Goal: Use online tool/utility: Utilize a website feature to perform a specific function

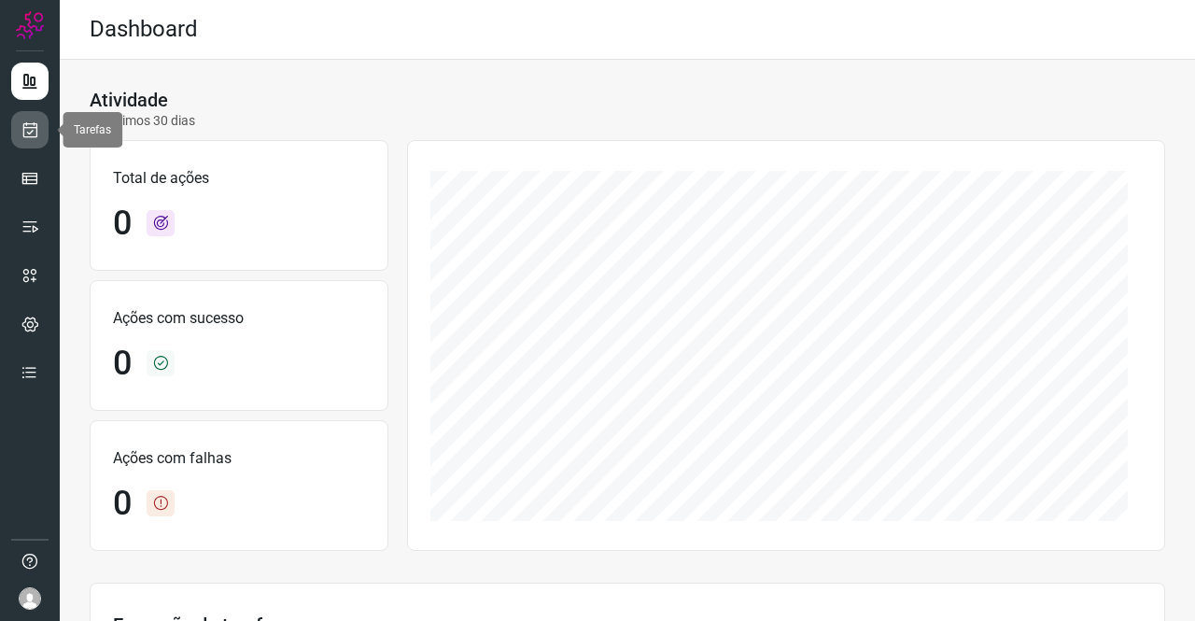
click at [39, 140] on link at bounding box center [29, 129] width 37 height 37
click at [37, 126] on icon at bounding box center [31, 129] width 20 height 19
click at [29, 133] on icon at bounding box center [31, 129] width 20 height 19
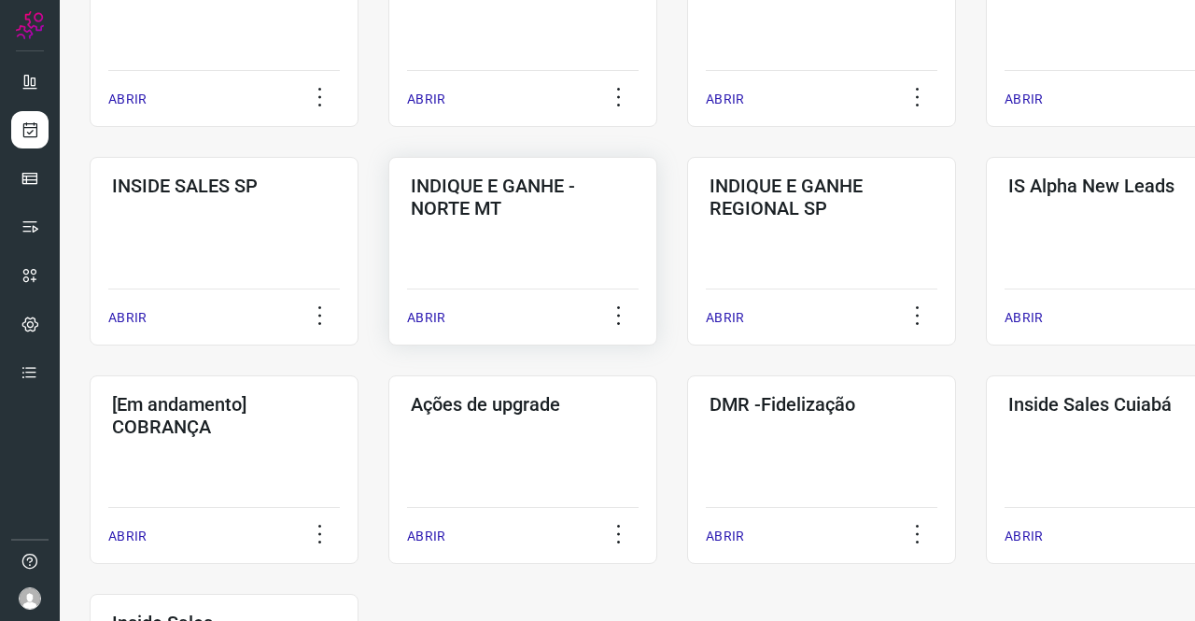
scroll to position [653, 0]
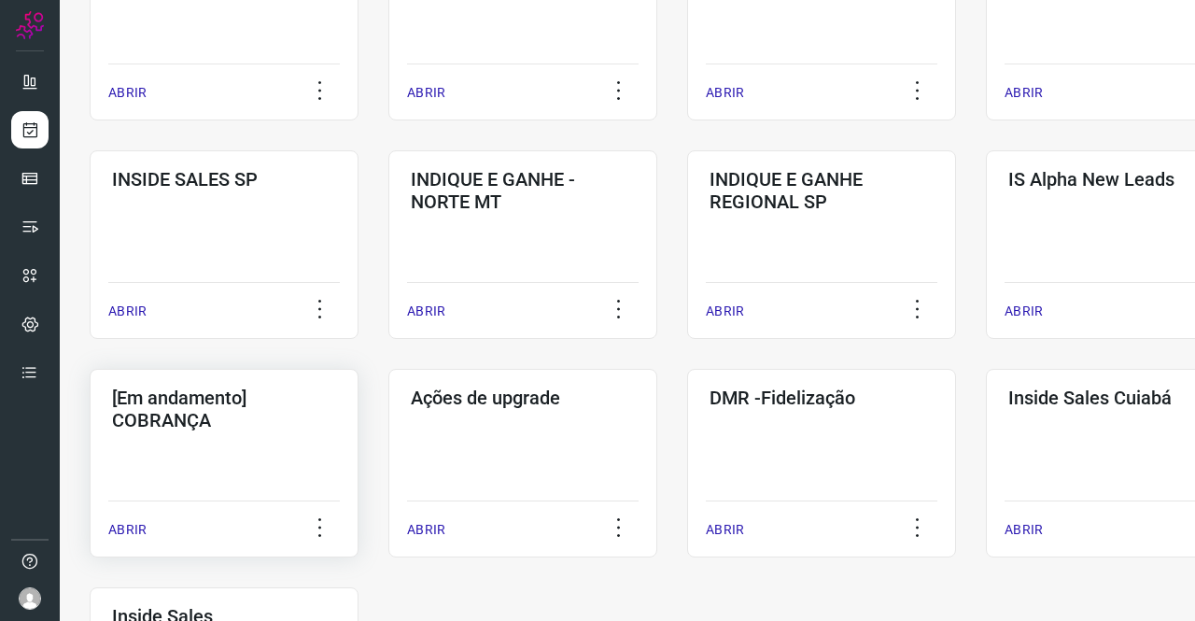
click at [287, 453] on div "[Em andamento] COBRANÇA ABRIR" at bounding box center [224, 463] width 269 height 189
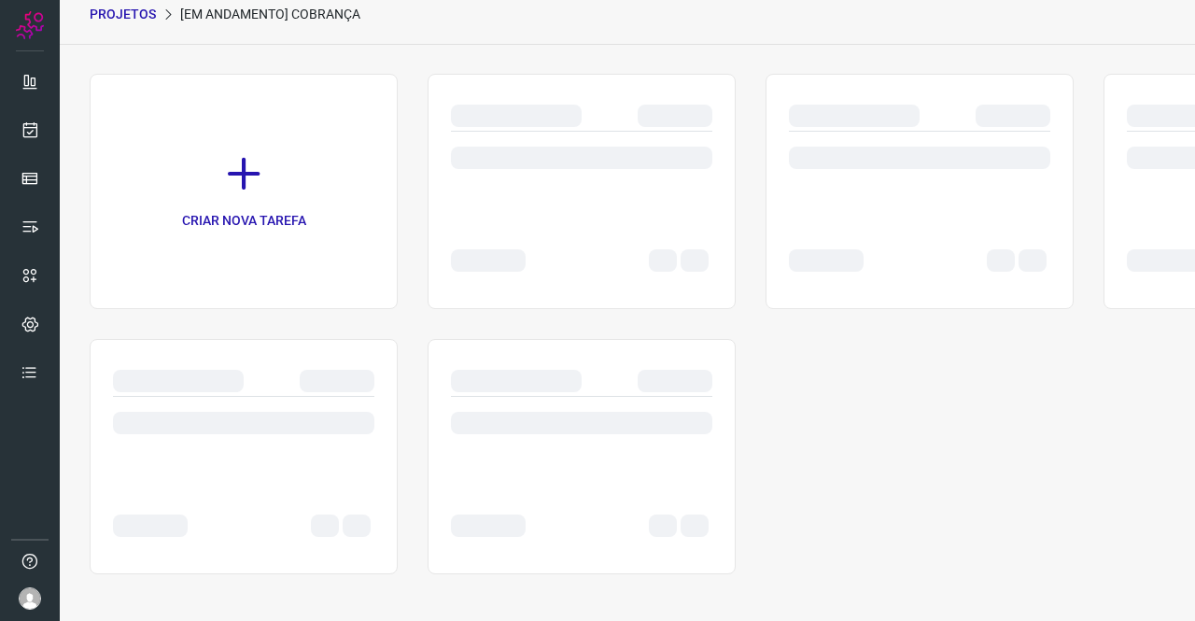
click at [227, 417] on div at bounding box center [243, 423] width 261 height 22
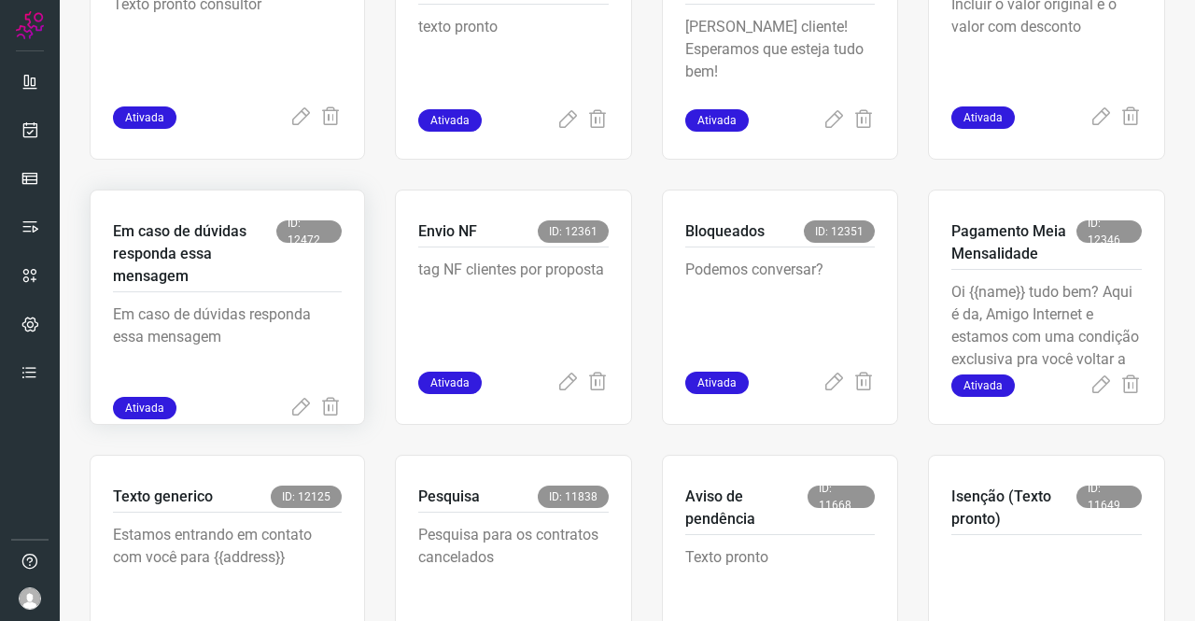
scroll to position [822, 0]
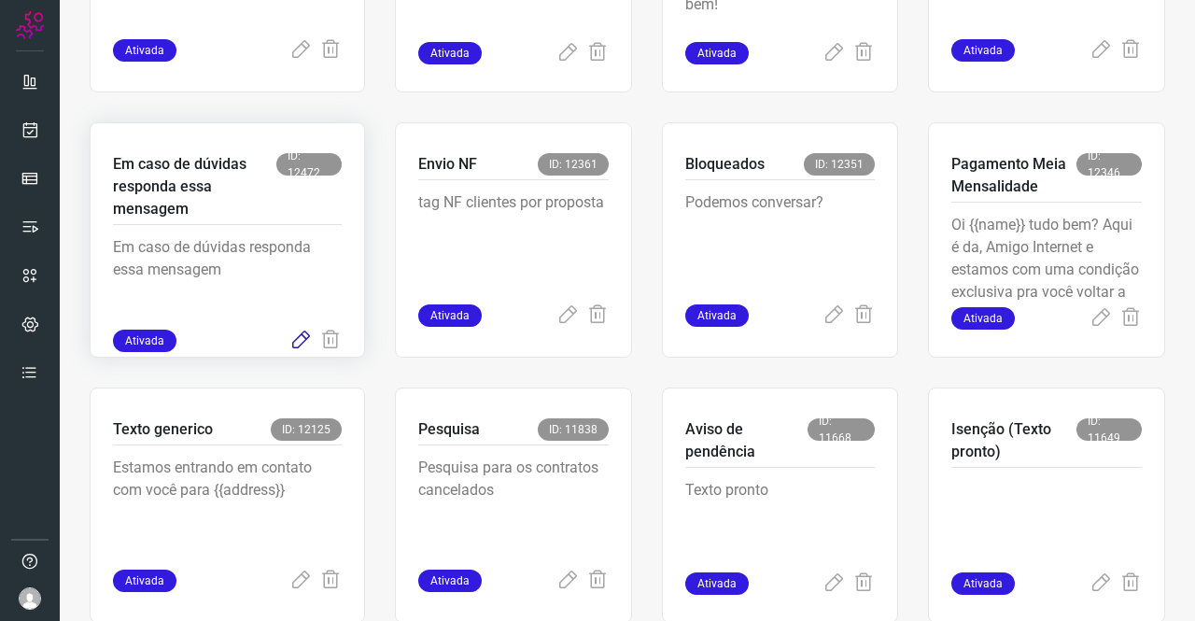
click at [303, 343] on icon at bounding box center [300, 341] width 22 height 22
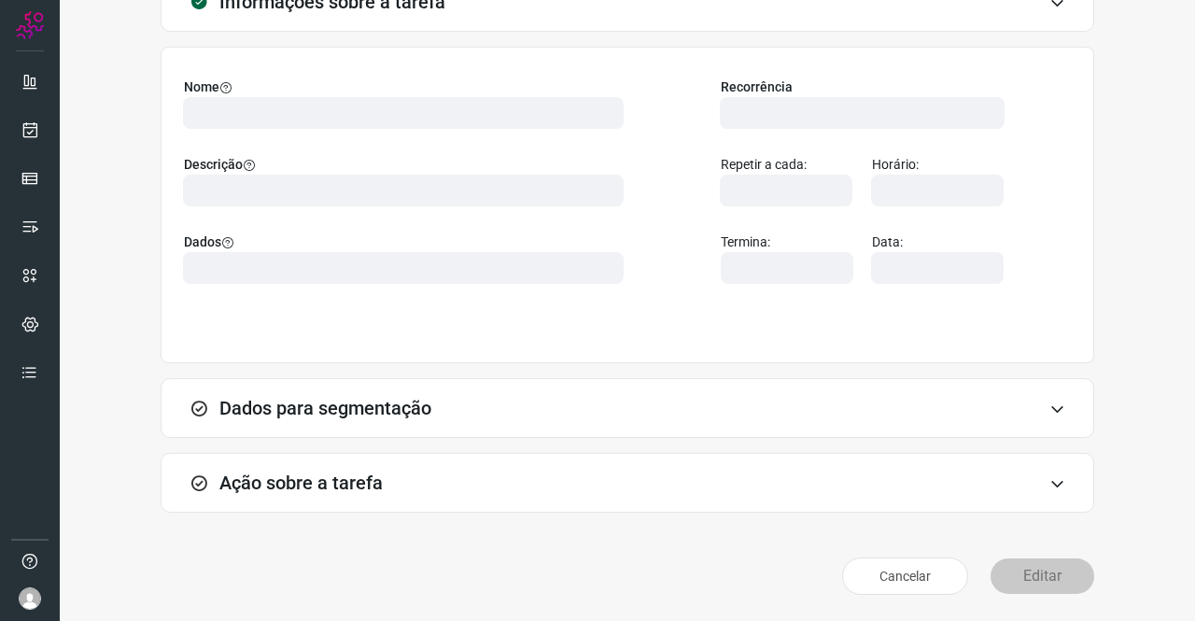
scroll to position [107, 0]
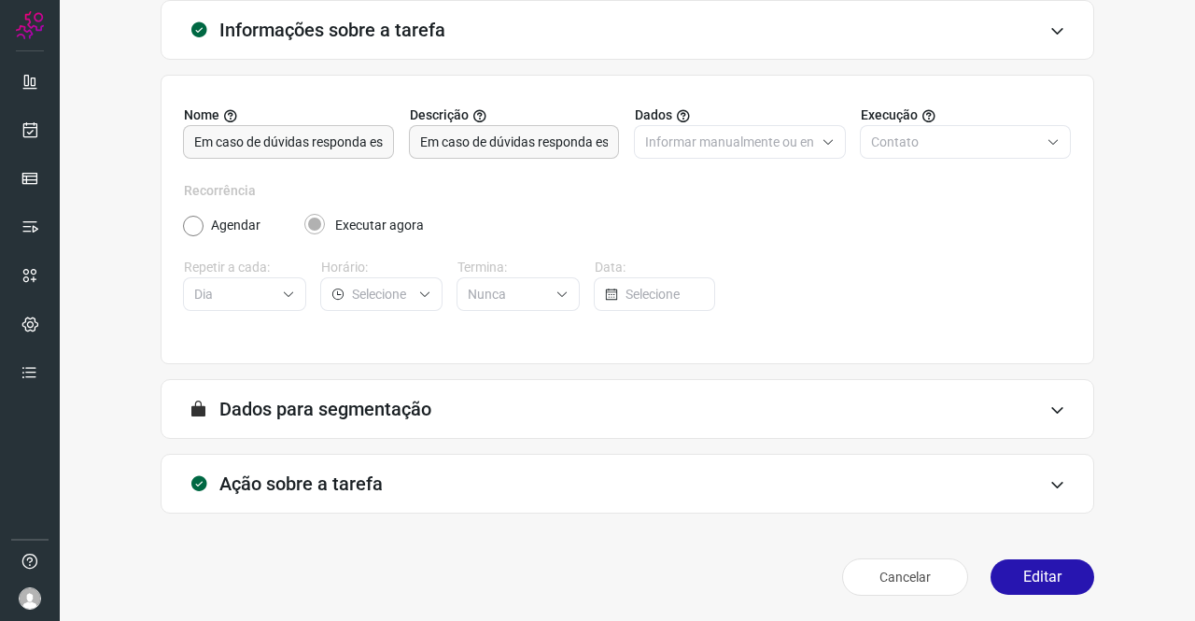
click at [330, 479] on h3 "Ação sobre a tarefa" at bounding box center [300, 483] width 163 height 22
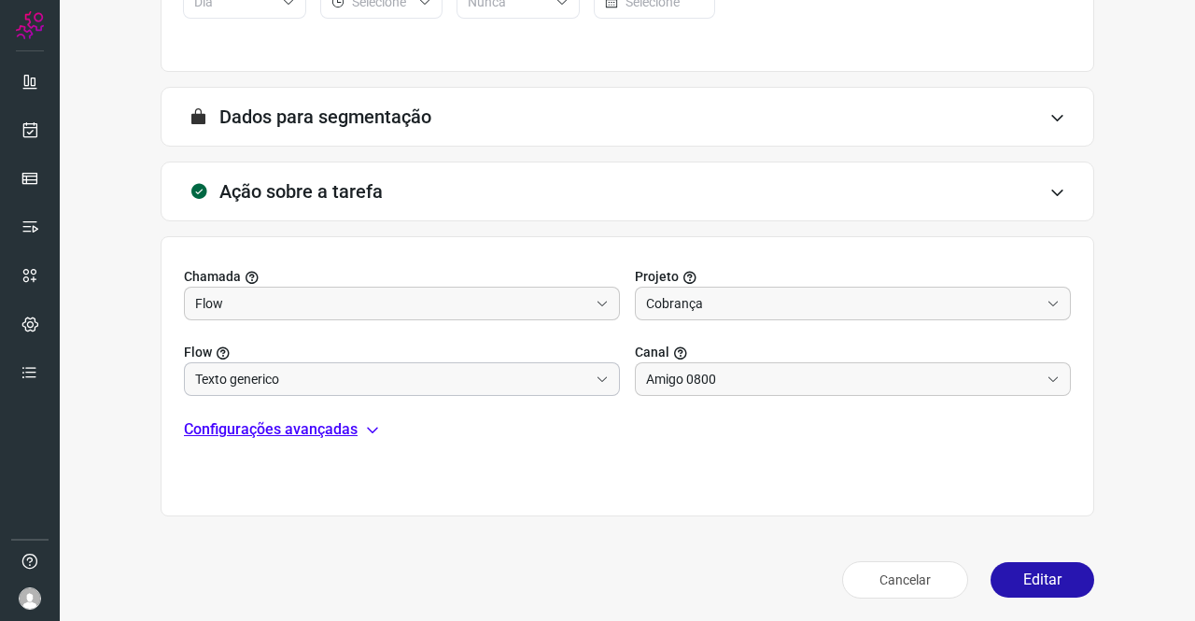
scroll to position [402, 0]
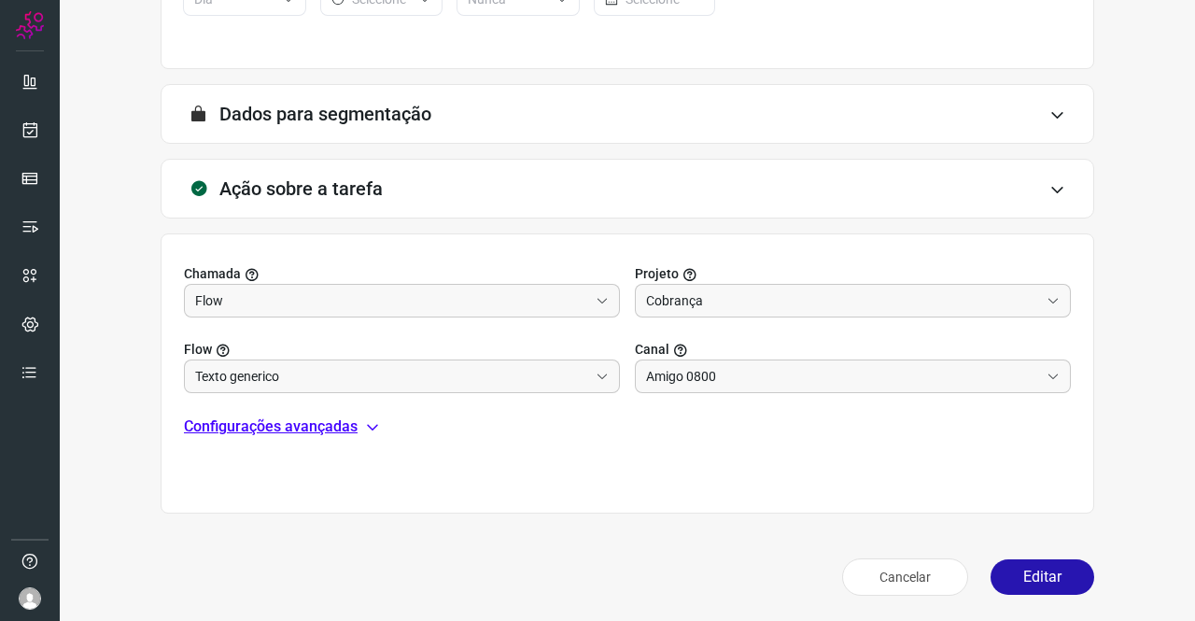
click at [330, 431] on p "Configurações avançadas" at bounding box center [271, 426] width 174 height 22
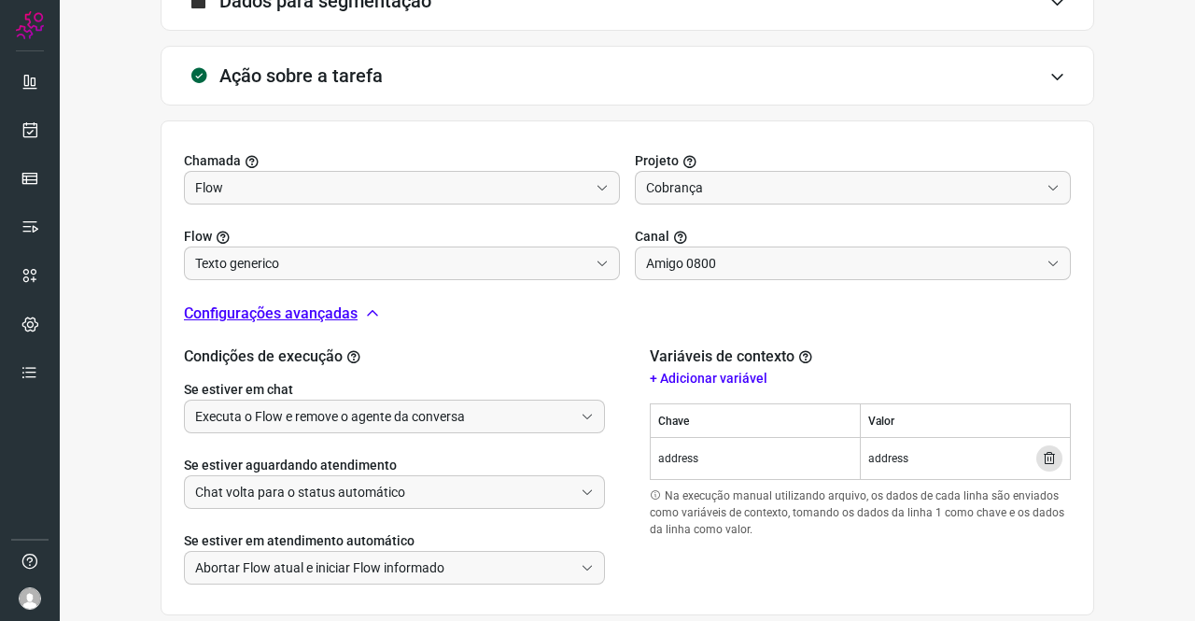
scroll to position [616, 0]
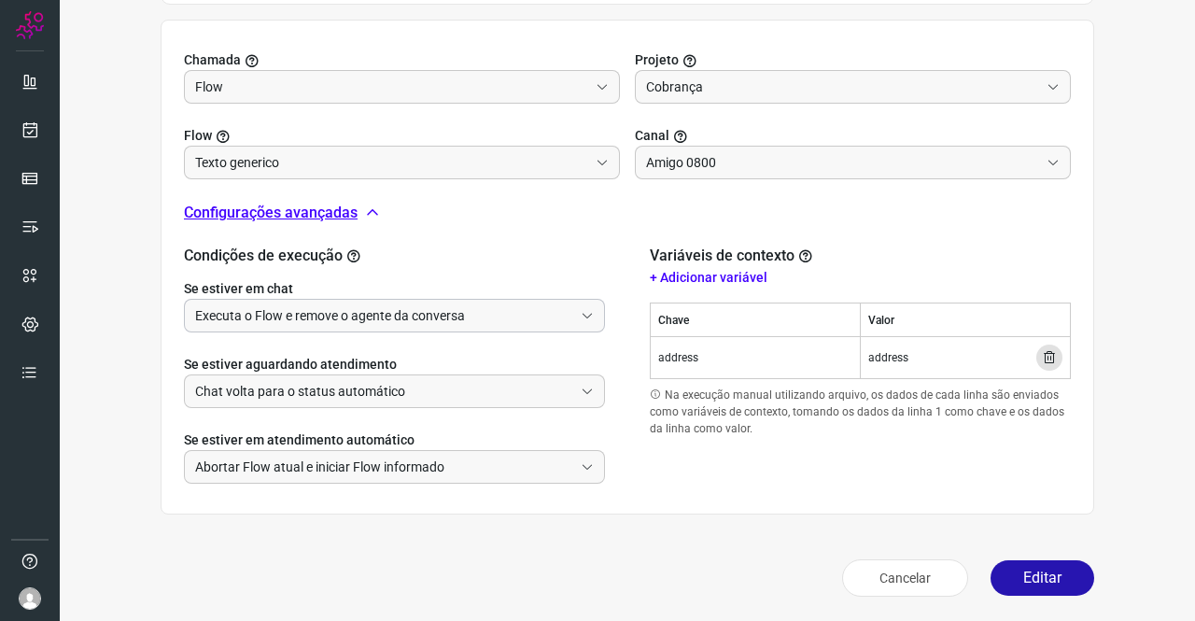
click at [358, 322] on input "Executa o Flow e remove o agente da conversa" at bounding box center [384, 316] width 378 height 32
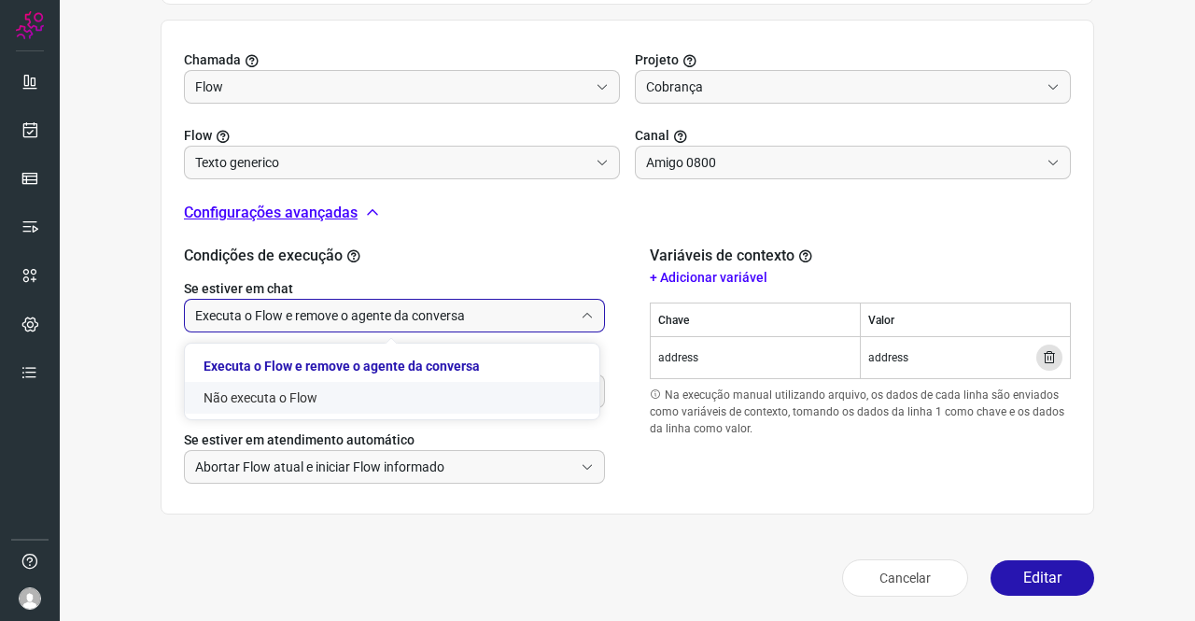
click at [307, 402] on li "Não executa o Flow" at bounding box center [392, 398] width 414 height 32
type input "Não executa o Flow"
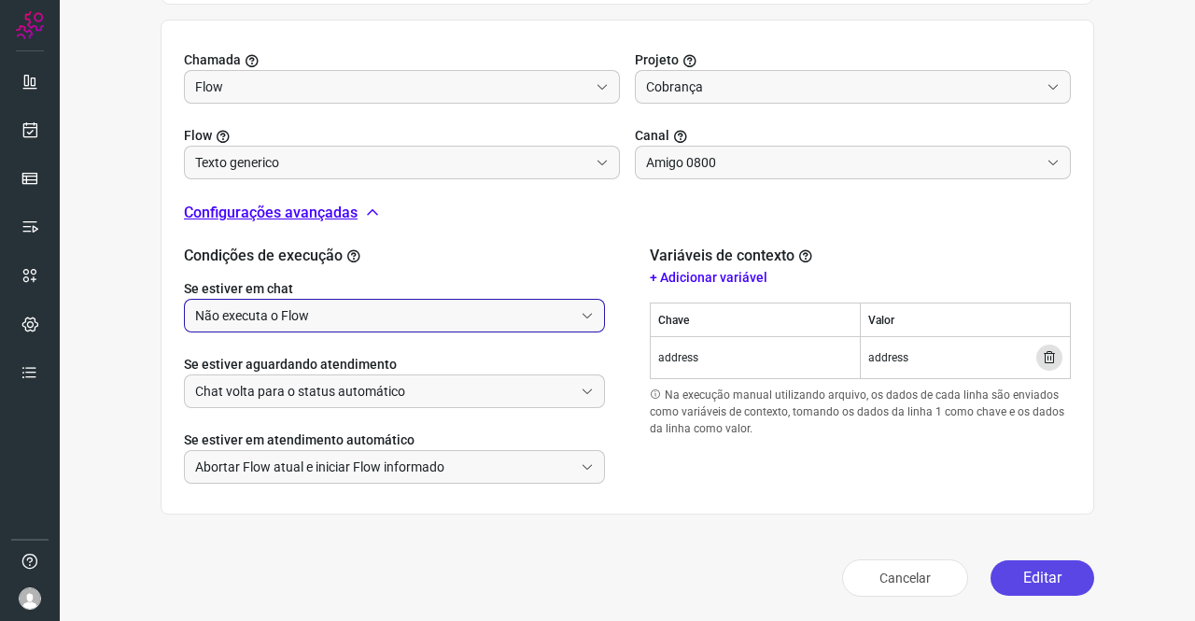
click at [999, 568] on button "Editar" at bounding box center [1042, 577] width 104 height 35
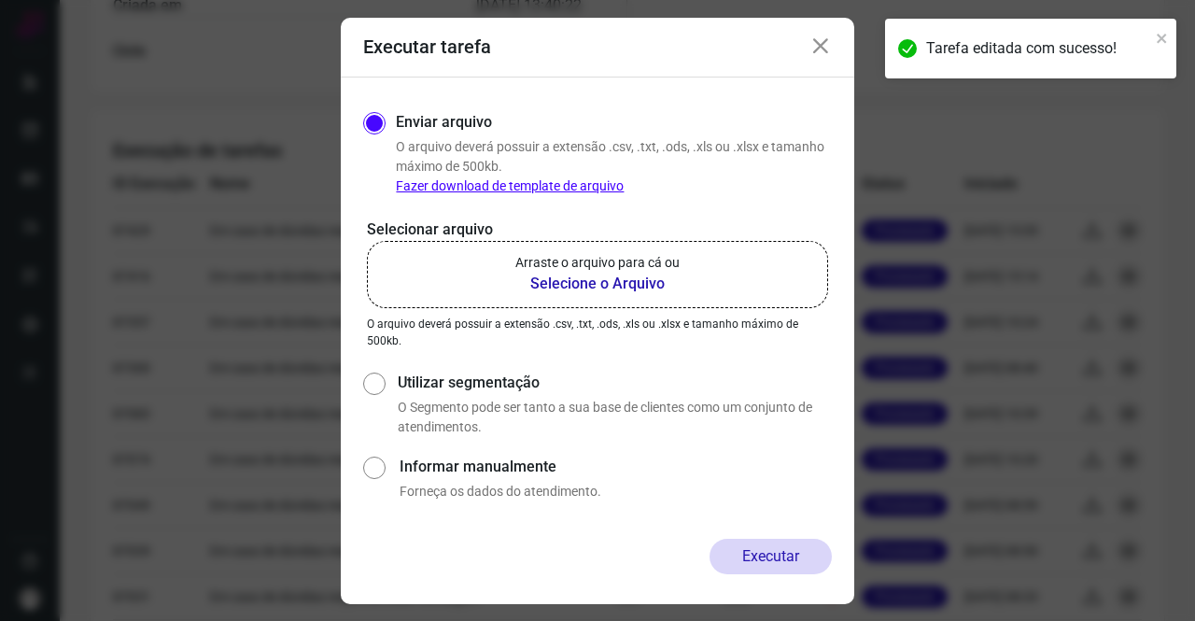
scroll to position [340, 0]
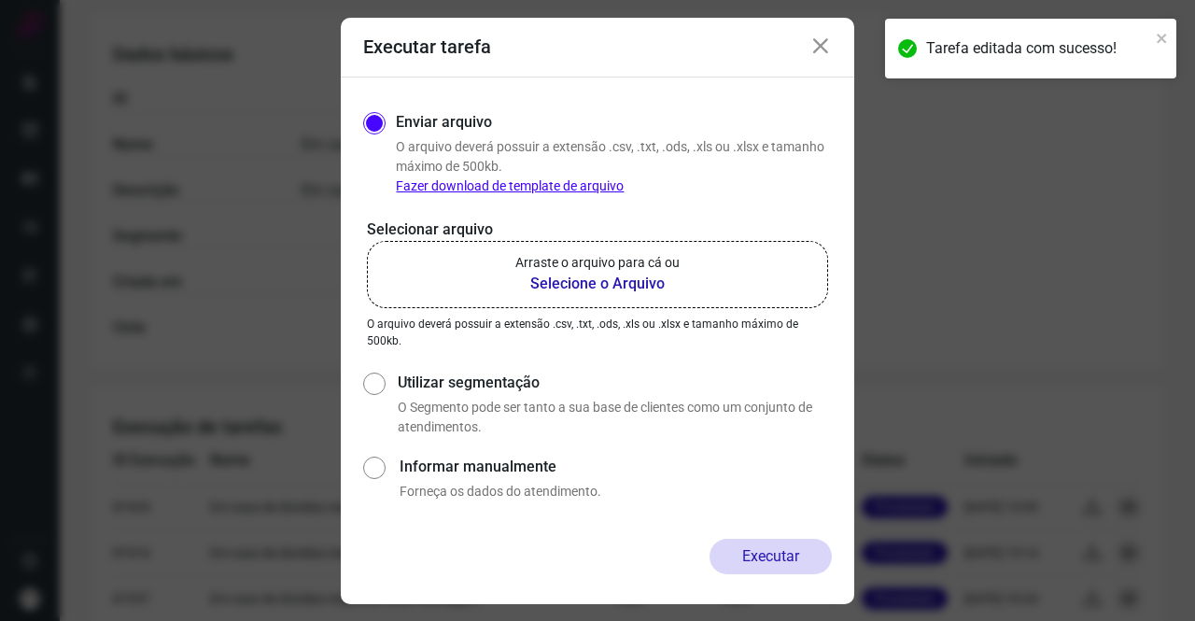
click at [571, 266] on p "Arraste o arquivo para cá ou" at bounding box center [597, 263] width 164 height 20
click at [0, 0] on input "Arraste o arquivo para cá ou Selecione o Arquivo" at bounding box center [0, 0] width 0 height 0
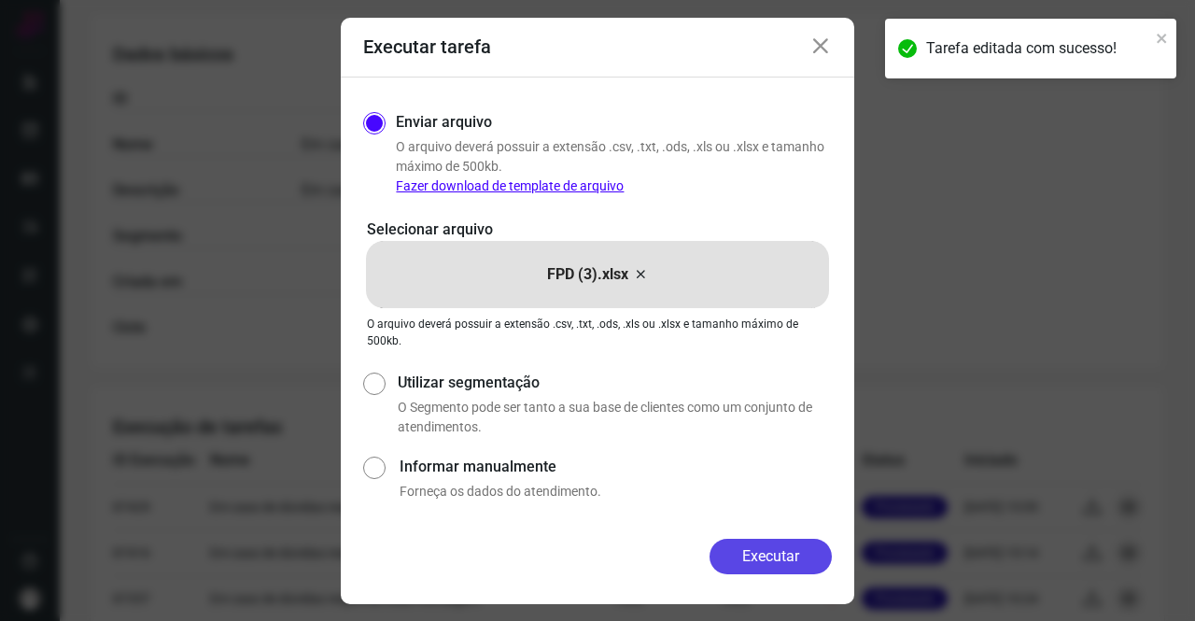
drag, startPoint x: 741, startPoint y: 545, endPoint x: 727, endPoint y: 535, distance: 17.4
click at [741, 546] on button "Executar" at bounding box center [770, 556] width 122 height 35
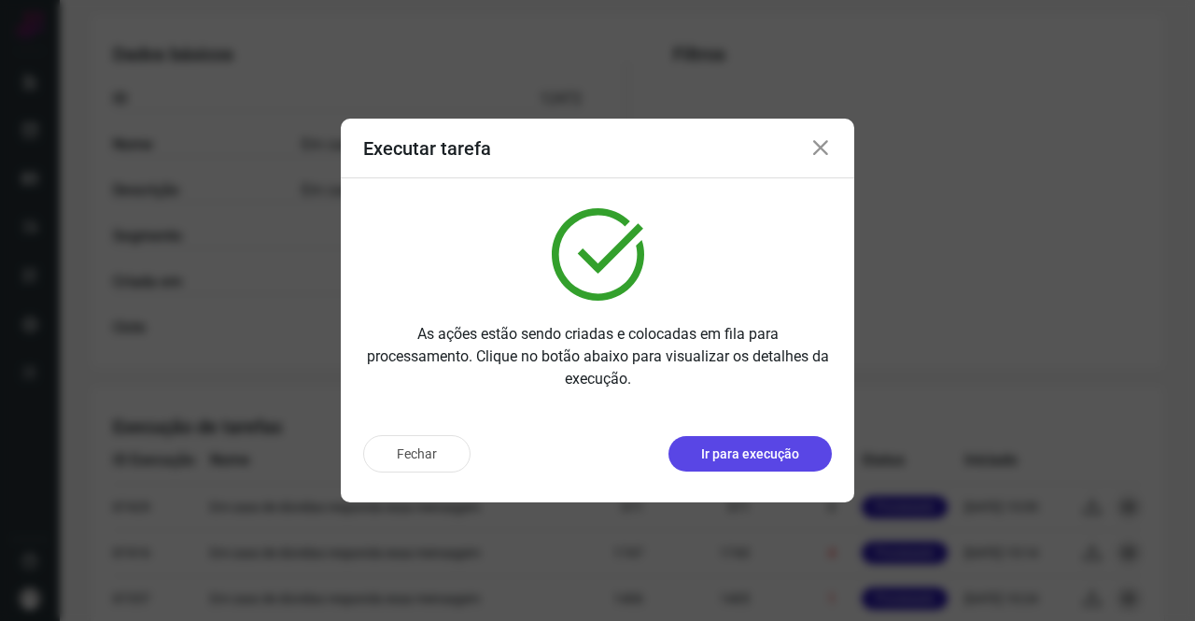
click at [732, 437] on button "Ir para execução" at bounding box center [749, 453] width 163 height 35
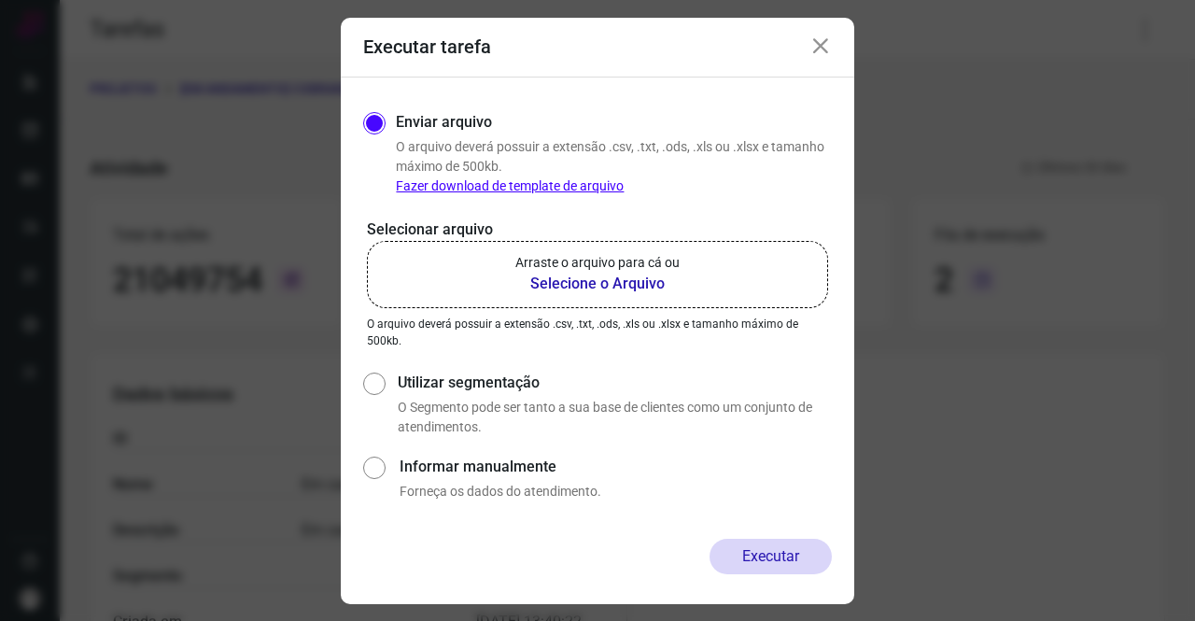
click at [575, 260] on p "Arraste o arquivo para cá ou" at bounding box center [597, 263] width 164 height 20
click at [0, 0] on input "Arraste o arquivo para cá ou Selecione o Arquivo" at bounding box center [0, 0] width 0 height 0
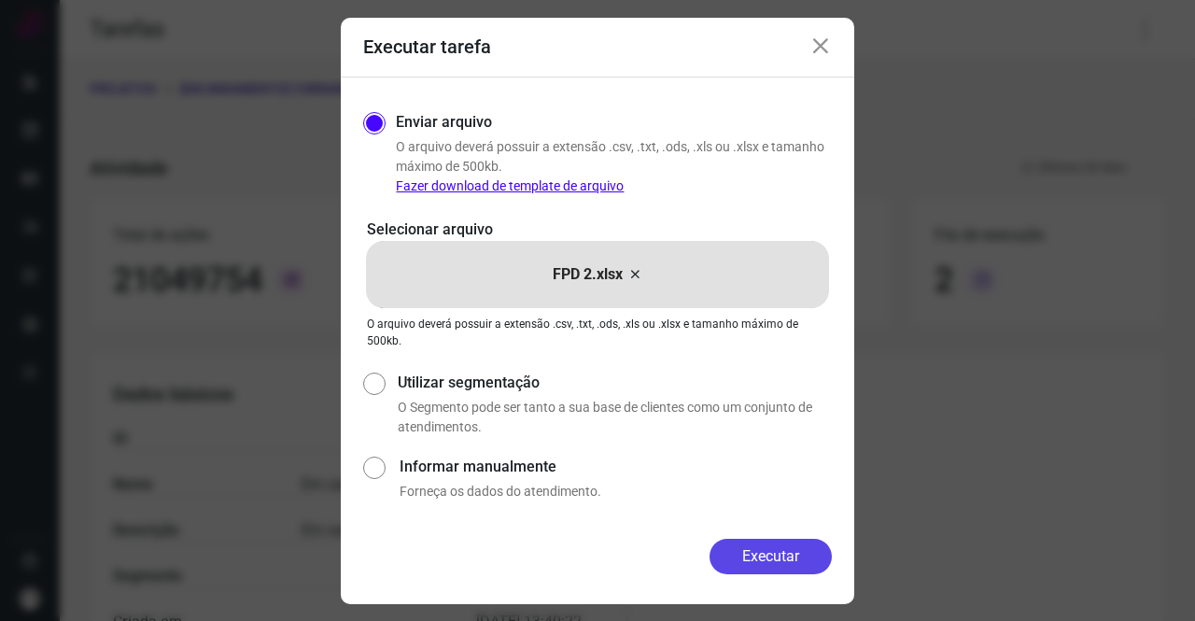
click at [721, 545] on button "Executar" at bounding box center [770, 556] width 122 height 35
